Goal: Task Accomplishment & Management: Manage account settings

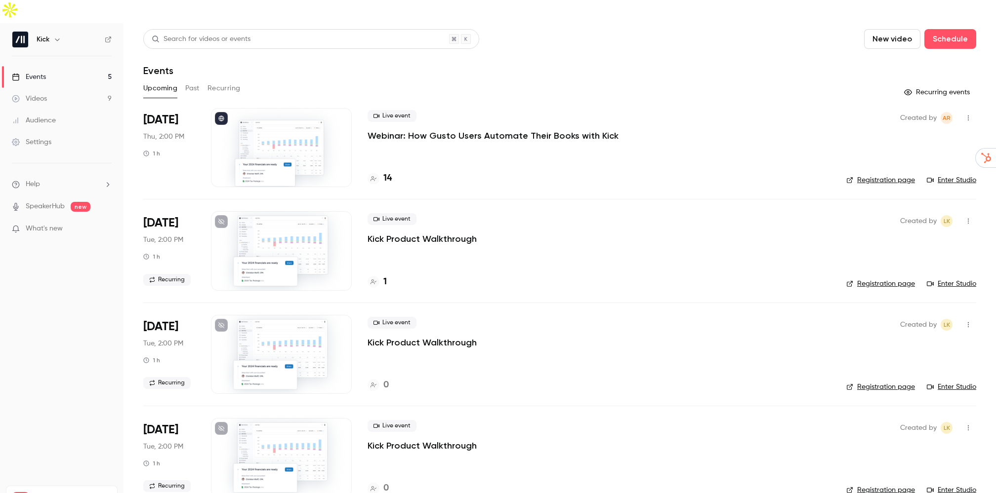
scroll to position [101, 0]
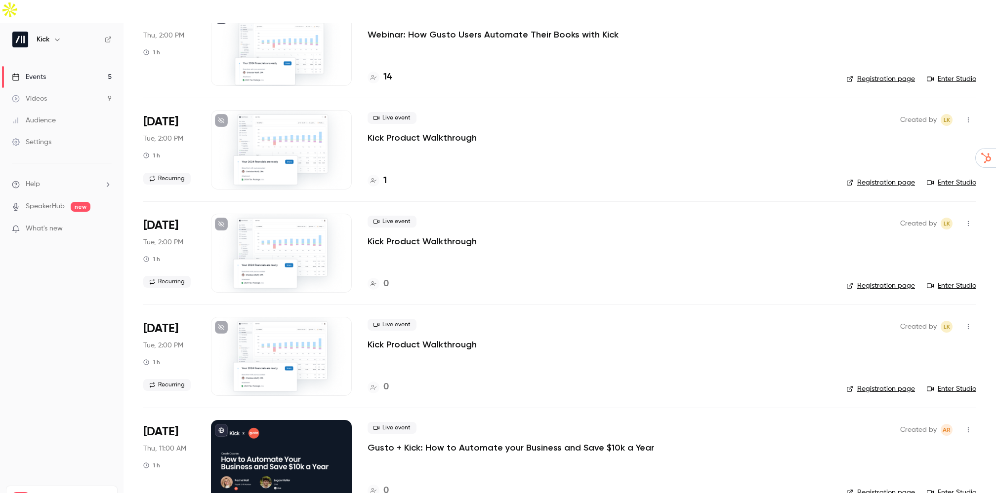
click at [398, 442] on p "Gusto + Kick: How to Automate your Business and Save $10k a Year" at bounding box center [510, 448] width 286 height 12
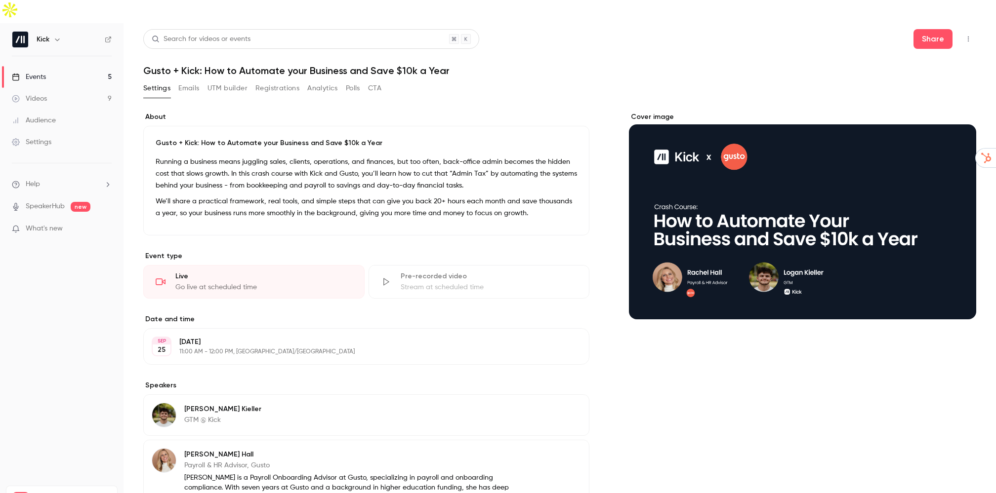
click at [229, 80] on button "UTM builder" at bounding box center [227, 88] width 40 height 16
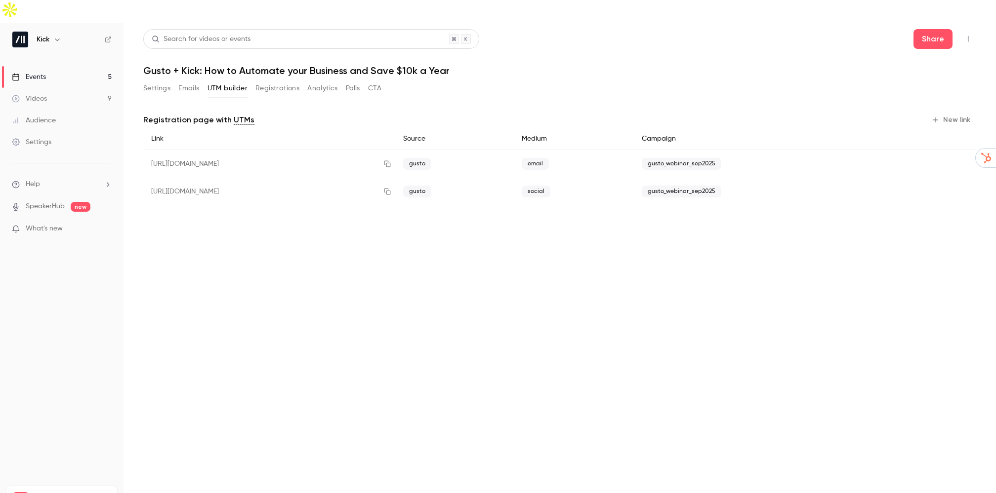
click at [367, 178] on div "https://watch.getcontrast.io/register/kick-gusto-kick-how-to-automate-your-busi…" at bounding box center [269, 192] width 252 height 28
click at [707, 186] on span "gusto_webinar_sep2025" at bounding box center [682, 192] width 80 height 12
click at [166, 80] on button "Settings" at bounding box center [156, 88] width 27 height 16
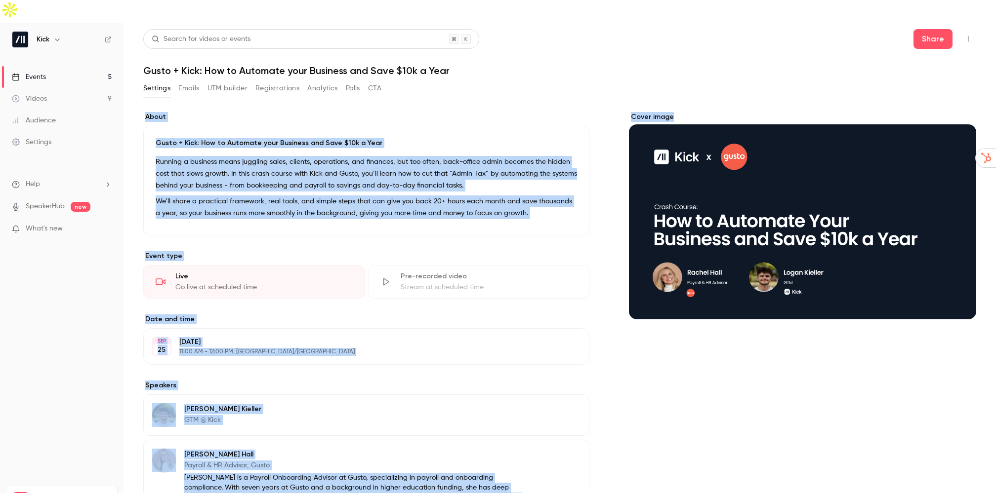
click at [55, 66] on link "Events 5" at bounding box center [61, 77] width 123 height 22
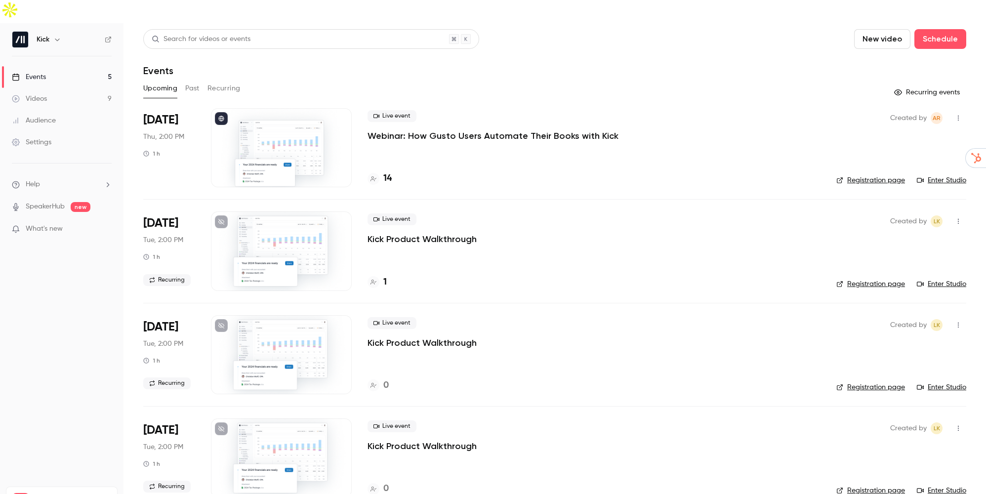
scroll to position [101, 0]
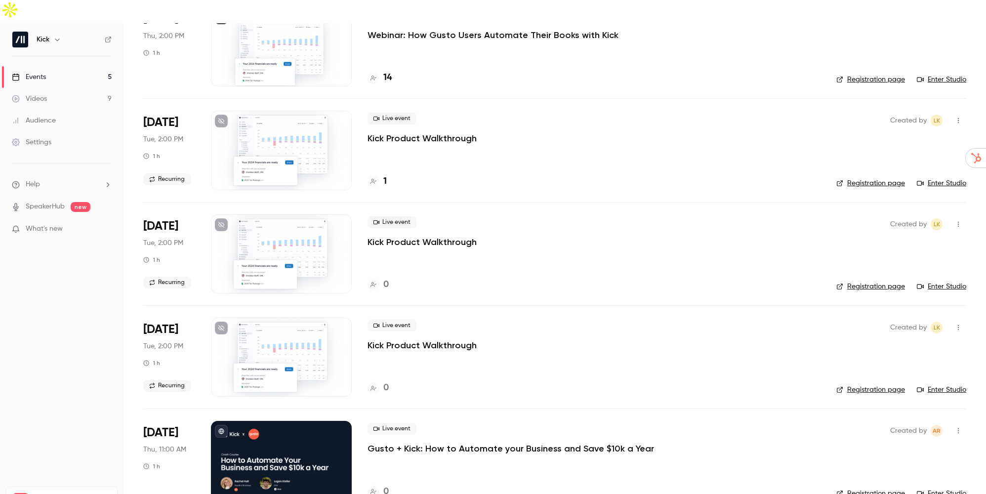
click at [950, 423] on button "button" at bounding box center [958, 431] width 16 height 16
click at [534, 421] on div at bounding box center [493, 247] width 986 height 494
click at [533, 442] on p "Gusto + Kick: How to Automate your Business and Save $10k a Year" at bounding box center [510, 448] width 286 height 12
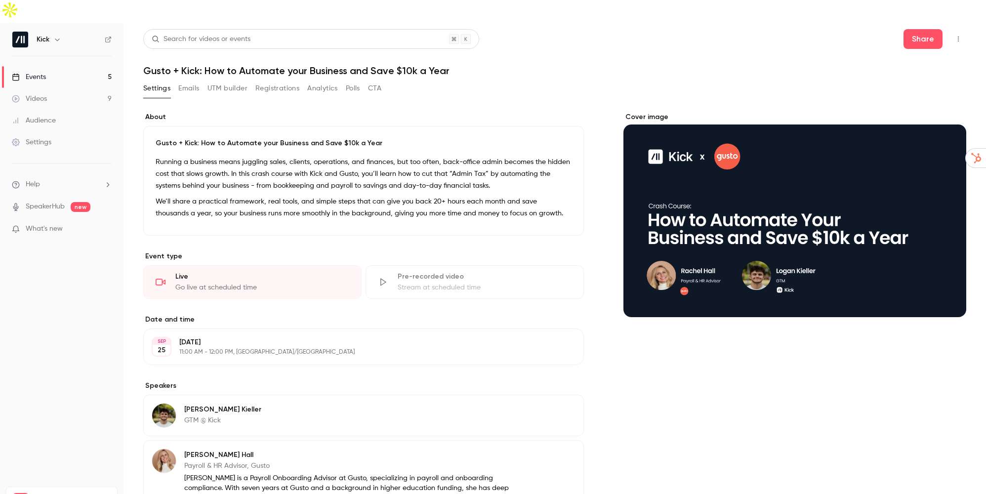
click at [69, 131] on link "Settings" at bounding box center [61, 142] width 123 height 22
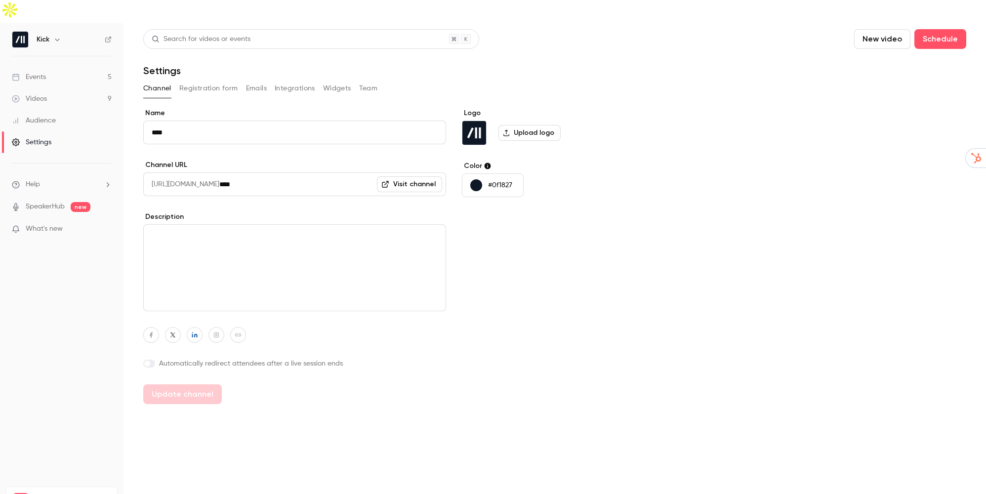
click at [212, 80] on button "Registration form" at bounding box center [208, 88] width 59 height 16
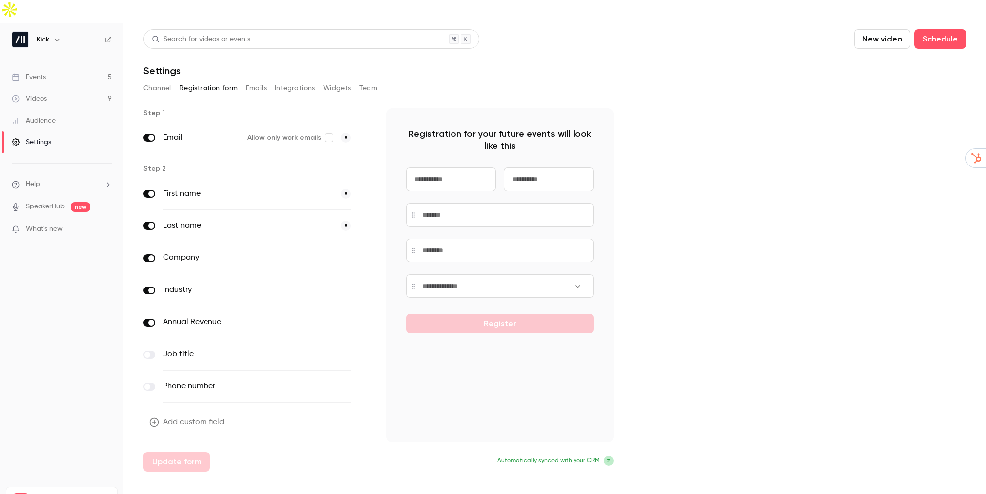
click at [191, 412] on button "Add custom field" at bounding box center [187, 422] width 89 height 20
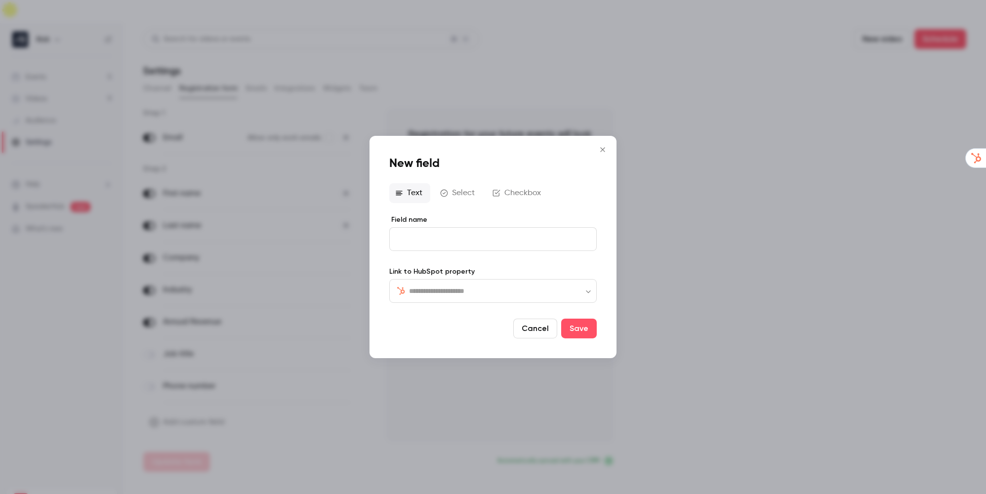
click at [423, 243] on input "Field name" at bounding box center [492, 239] width 207 height 24
click at [510, 192] on button "Checkbox" at bounding box center [517, 193] width 62 height 20
click at [461, 233] on div "editor" at bounding box center [493, 240] width 206 height 22
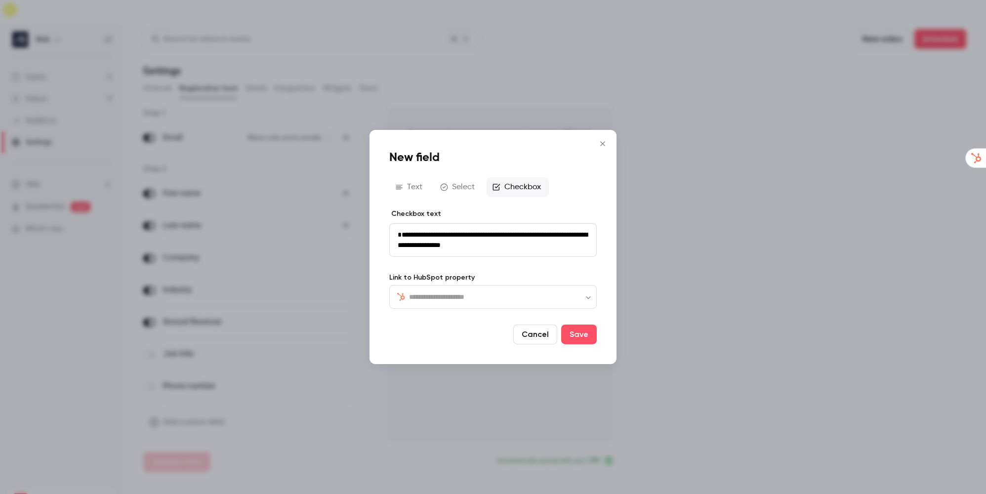
click at [403, 235] on span "**********" at bounding box center [493, 239] width 190 height 17
click at [495, 247] on p "**********" at bounding box center [493, 240] width 191 height 21
click at [543, 220] on div "Checkbox text" at bounding box center [492, 215] width 207 height 12
click at [438, 156] on h1 "New field" at bounding box center [492, 158] width 207 height 16
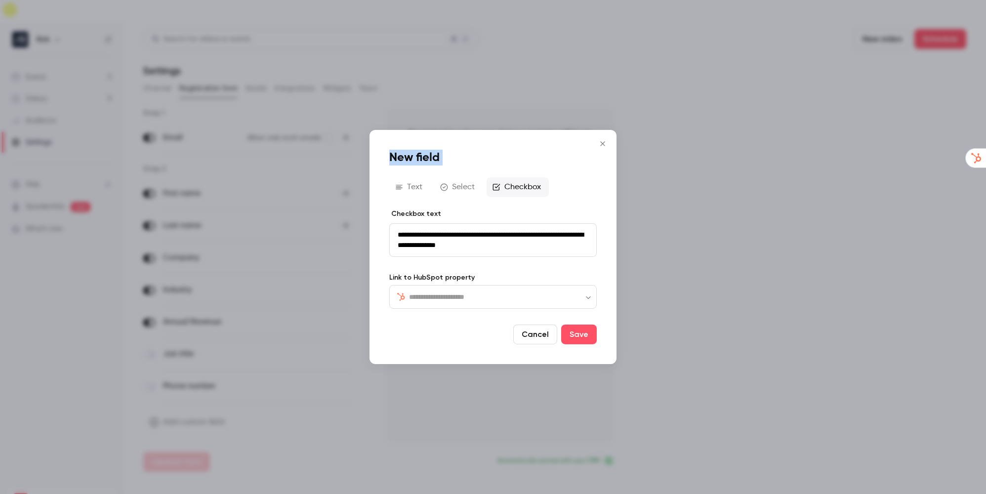
click at [438, 156] on h1 "New field" at bounding box center [492, 158] width 207 height 16
click at [569, 342] on button "Save" at bounding box center [579, 334] width 36 height 20
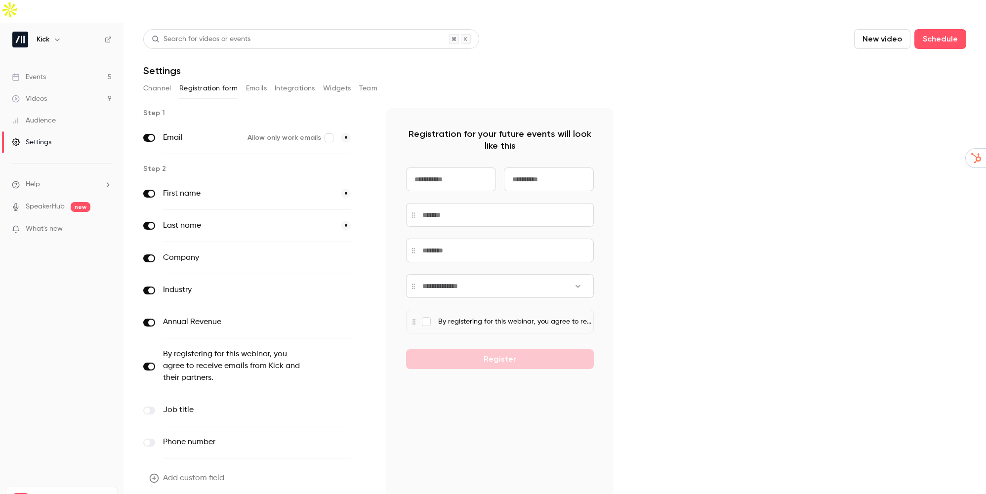
click at [73, 66] on link "Events 5" at bounding box center [61, 77] width 123 height 22
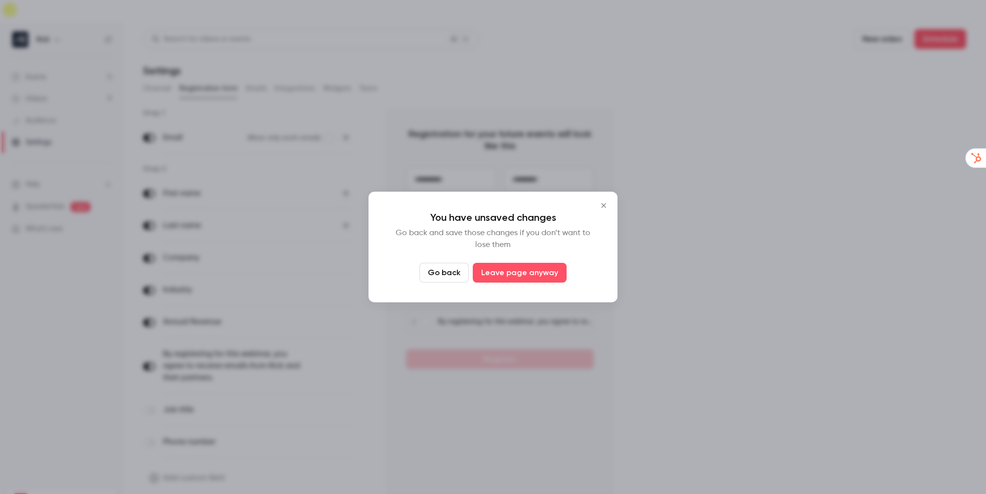
click at [459, 274] on button "Go back" at bounding box center [443, 273] width 49 height 20
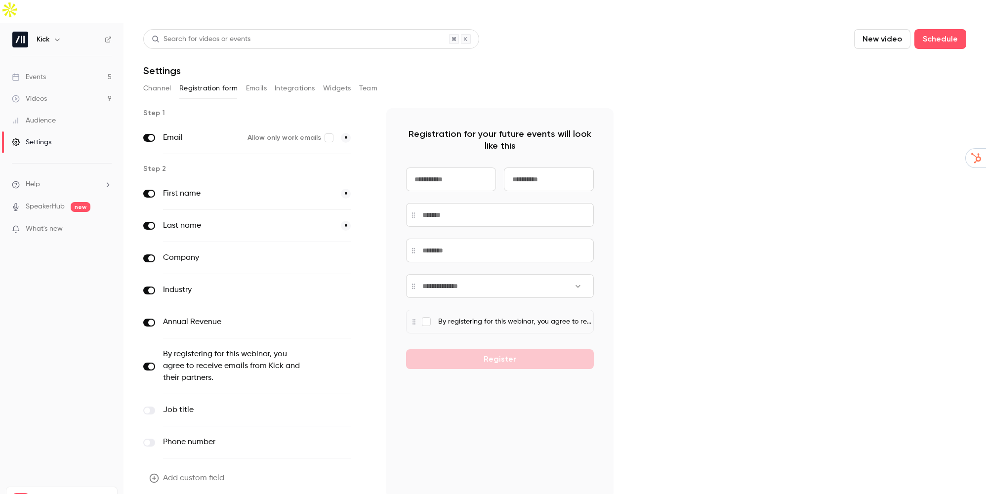
scroll to position [15, 0]
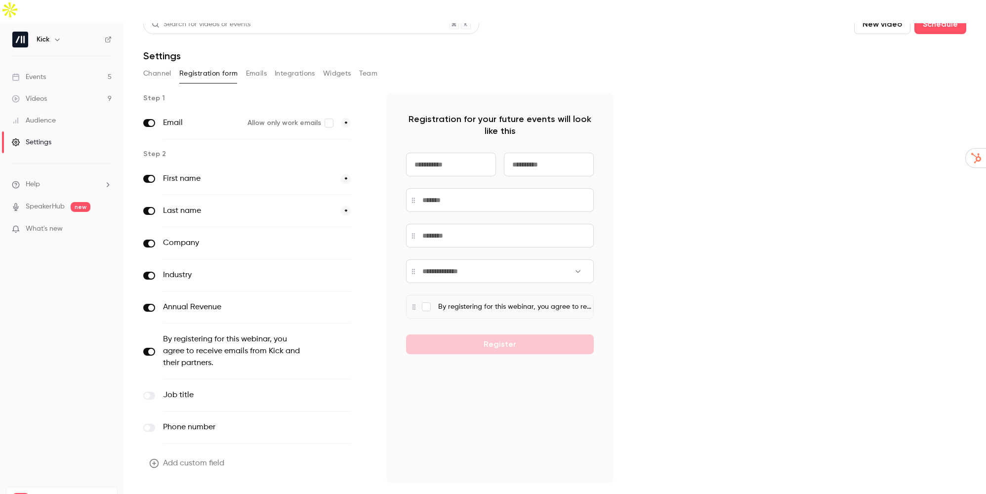
click at [169, 493] on button "Update form" at bounding box center [176, 503] width 67 height 20
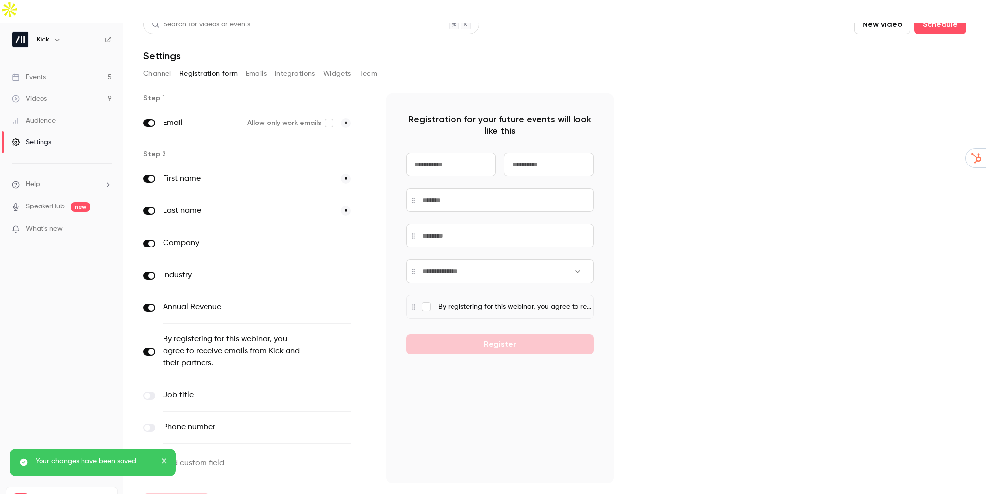
click at [57, 66] on link "Events 5" at bounding box center [61, 77] width 123 height 22
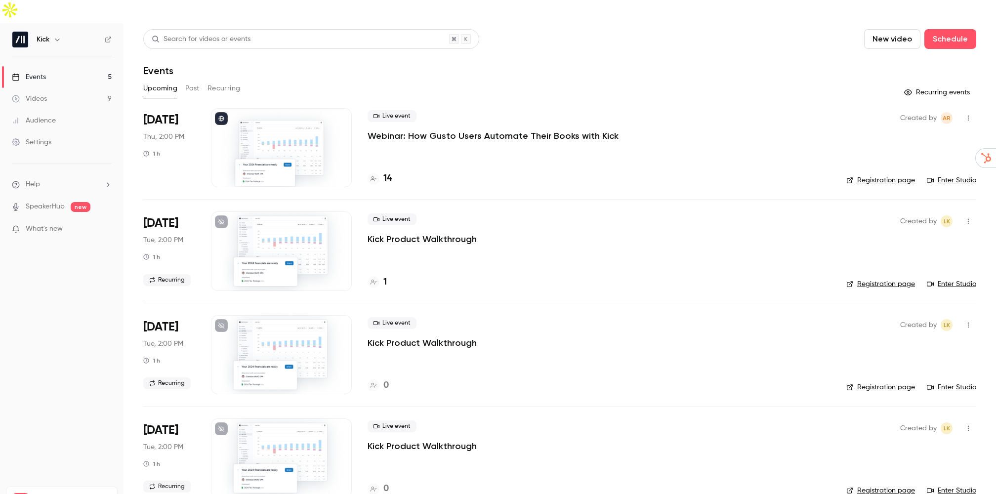
scroll to position [101, 0]
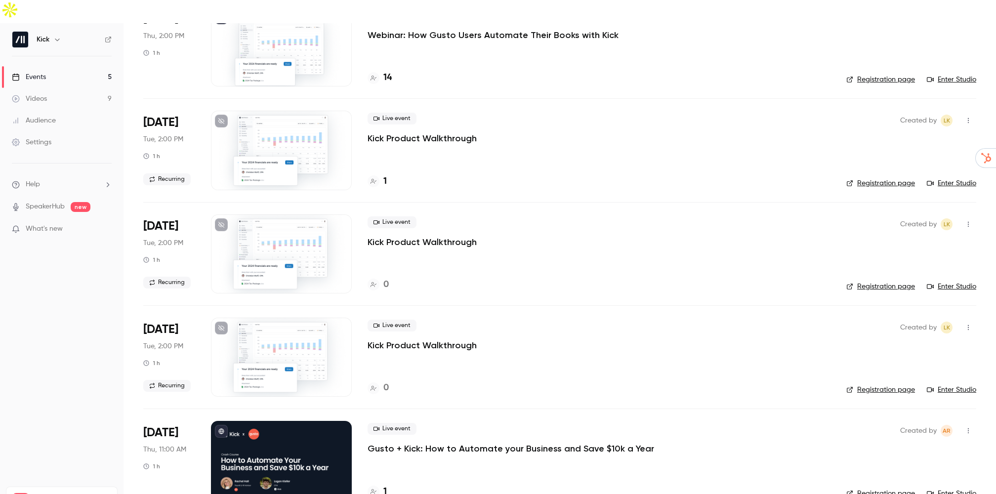
click at [419, 442] on p "Gusto + Kick: How to Automate your Business and Save $10k a Year" at bounding box center [510, 448] width 286 height 12
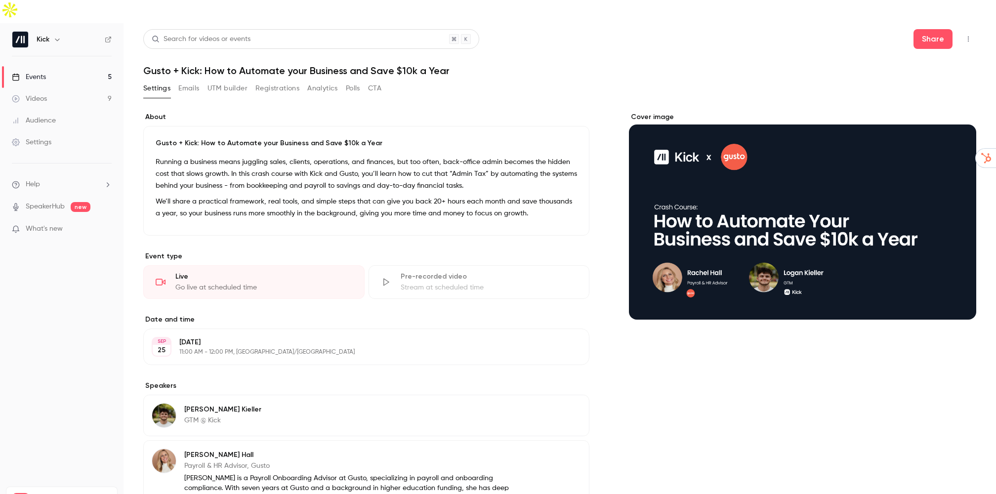
click at [58, 66] on link "Events 5" at bounding box center [61, 77] width 123 height 22
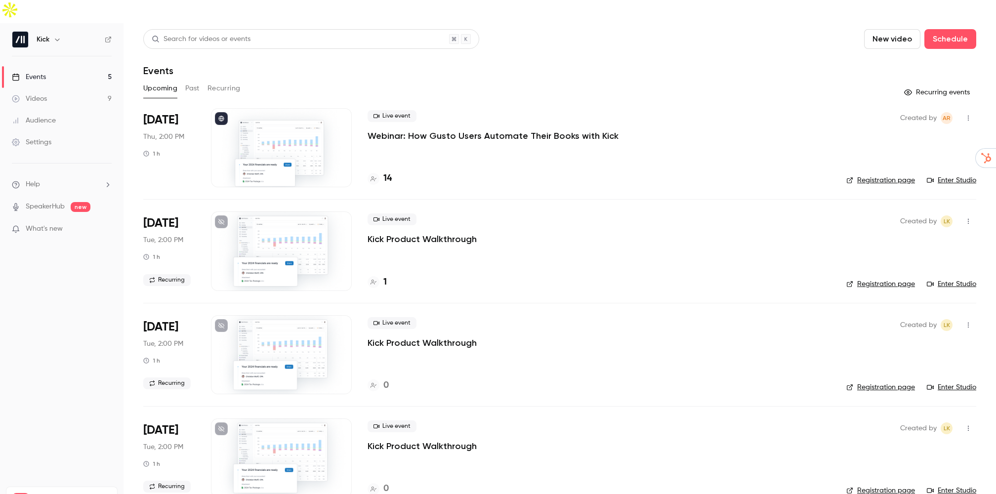
scroll to position [101, 0]
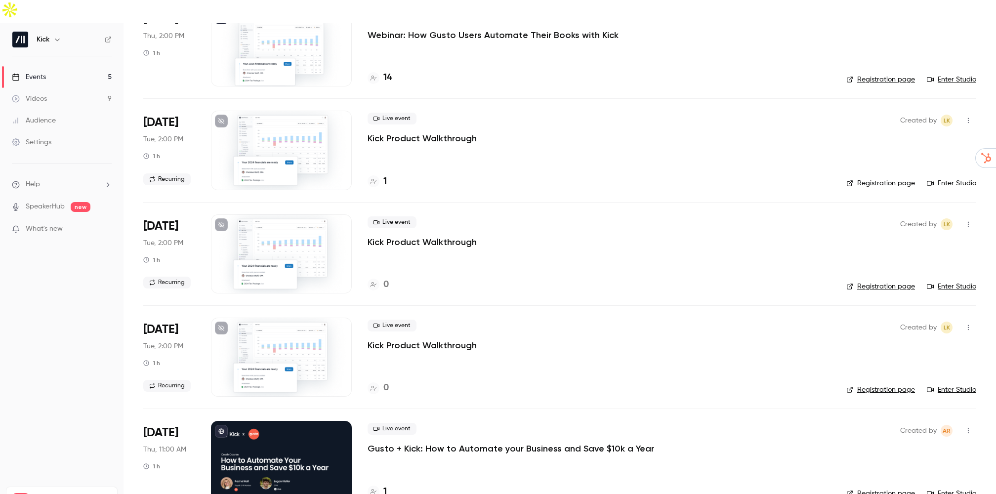
click at [857, 488] on link "Registration page" at bounding box center [880, 493] width 69 height 10
click at [443, 423] on div "Live event Gusto + Kick: How to Automate your Business and Save $10k a Year" at bounding box center [598, 439] width 463 height 32
click at [444, 442] on p "Gusto + Kick: How to Automate your Business and Save $10k a Year" at bounding box center [510, 448] width 286 height 12
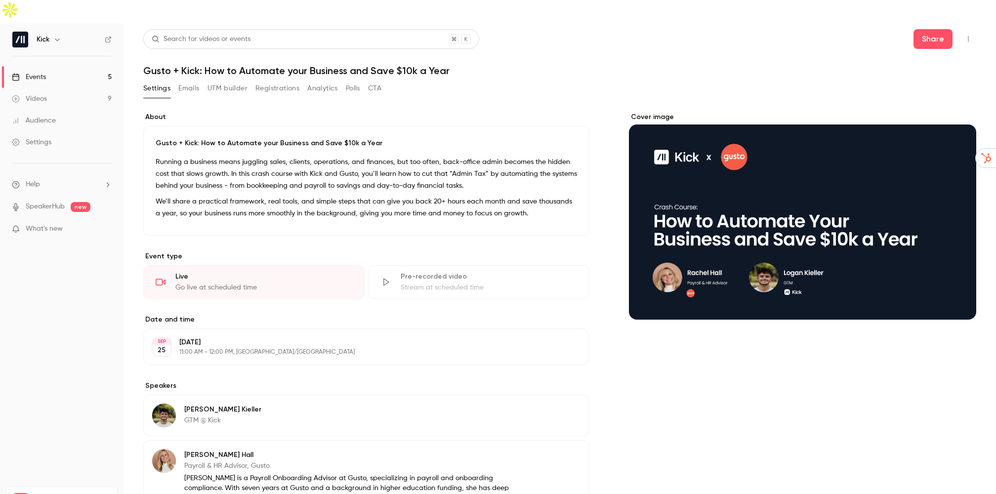
click at [239, 80] on button "UTM builder" at bounding box center [227, 88] width 40 height 16
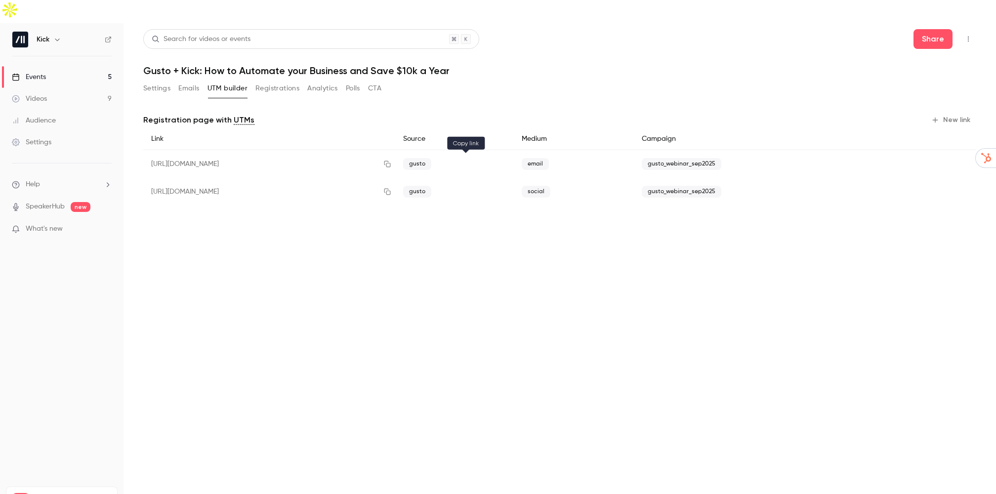
click at [391, 188] on icon "button" at bounding box center [387, 191] width 8 height 7
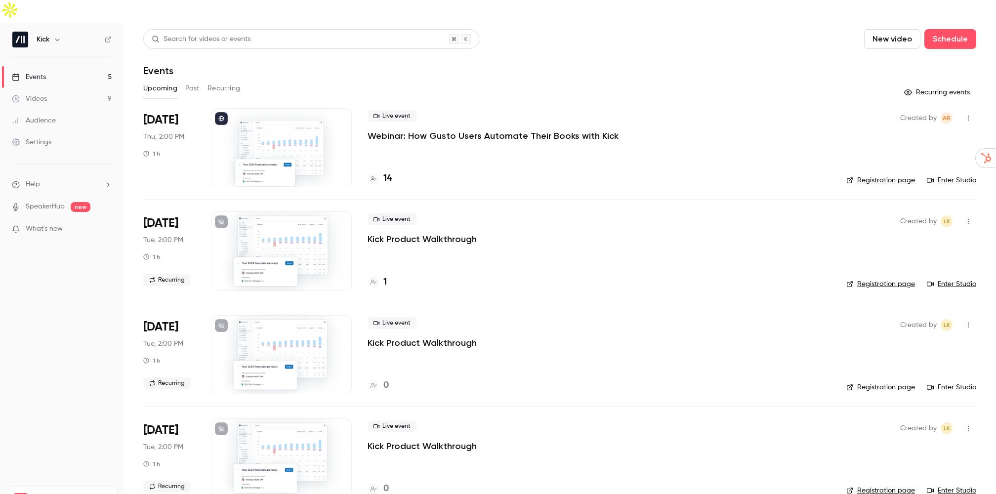
scroll to position [101, 0]
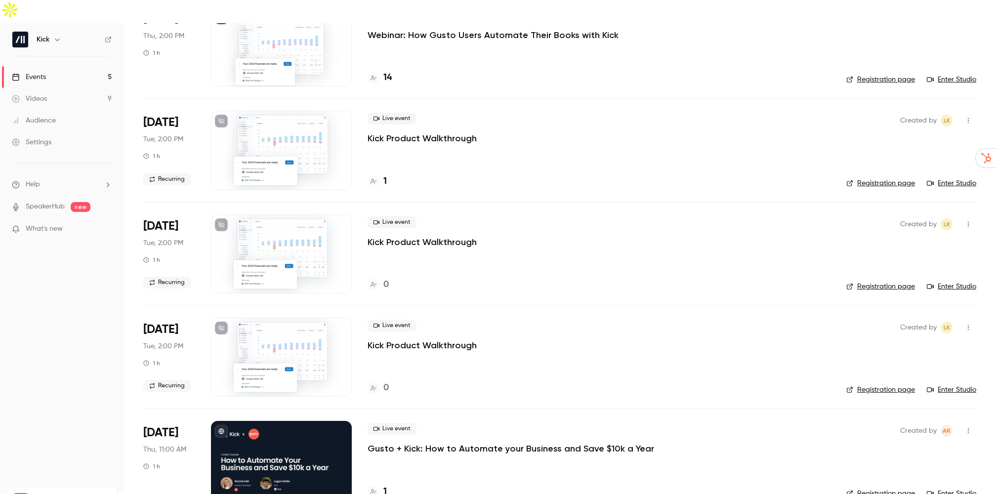
click at [413, 442] on p "Gusto + Kick: How to Automate your Business and Save $10k a Year" at bounding box center [510, 448] width 286 height 12
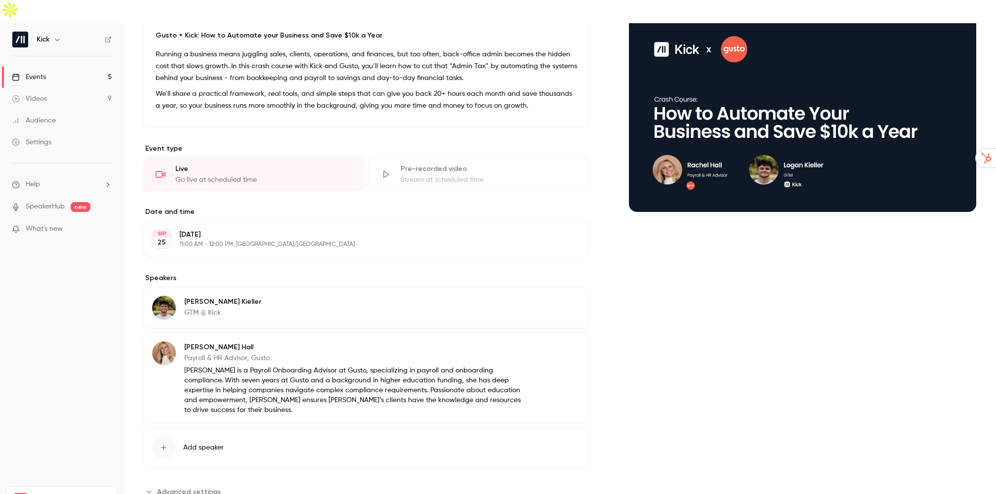
scroll to position [107, 0]
click at [716, 124] on div "Cover image" at bounding box center [802, 108] width 347 height 207
click at [0, 0] on input "Cover image" at bounding box center [0, 0] width 0 height 0
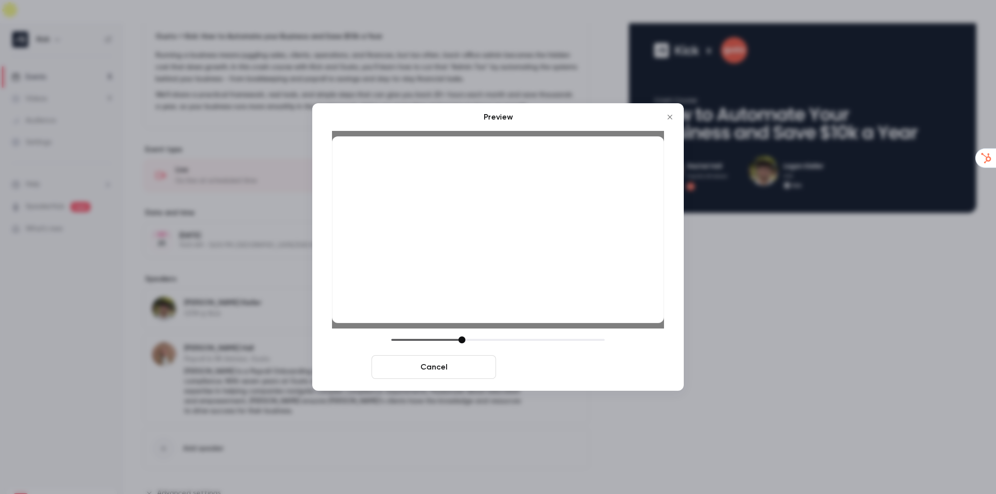
click at [544, 361] on button "Save cover" at bounding box center [562, 367] width 124 height 24
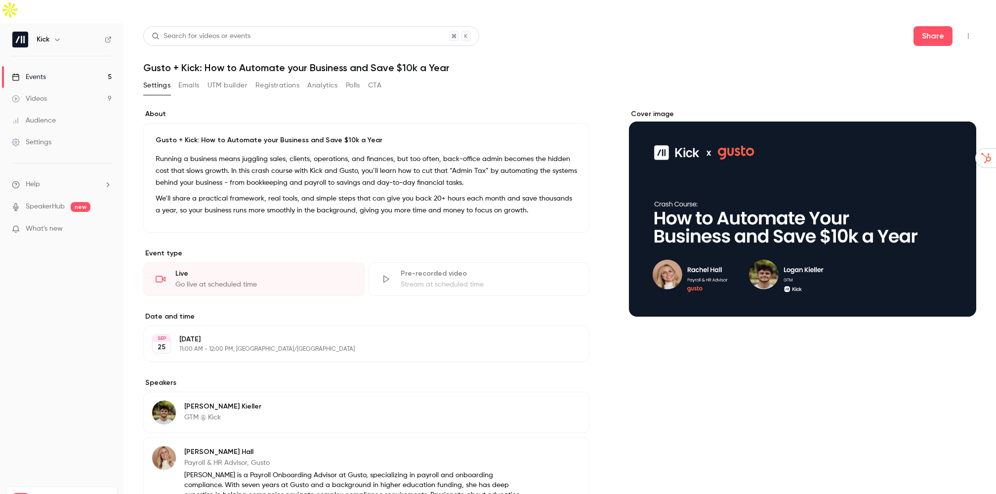
scroll to position [0, 0]
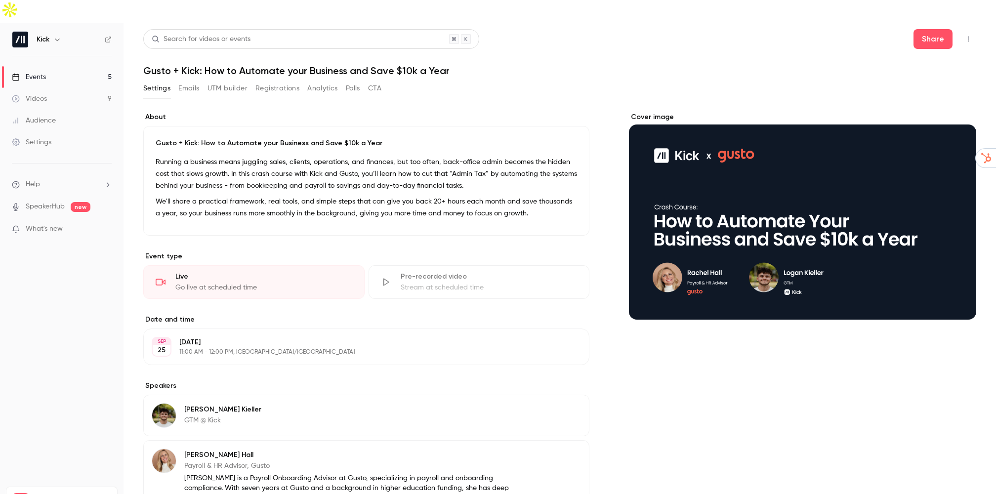
click at [61, 66] on link "Events 5" at bounding box center [61, 77] width 123 height 22
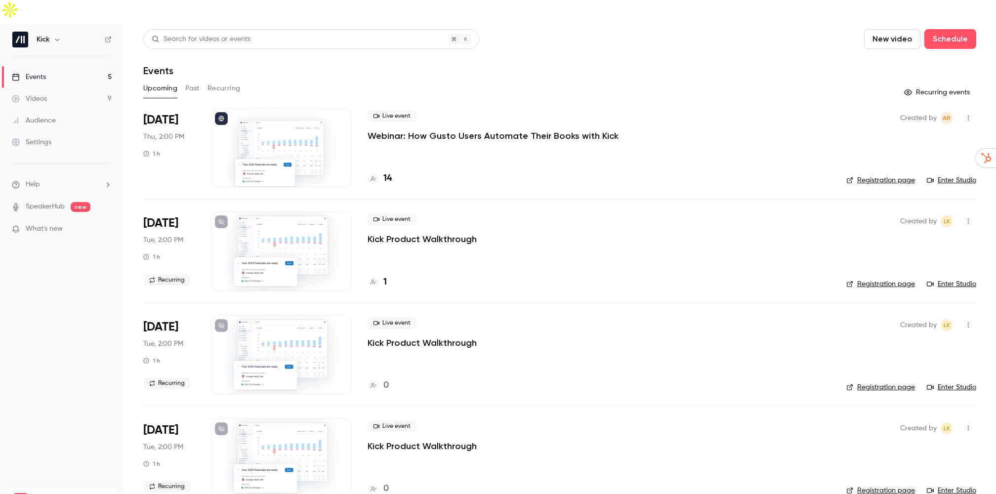
scroll to position [101, 0]
